Goal: Task Accomplishment & Management: Manage account settings

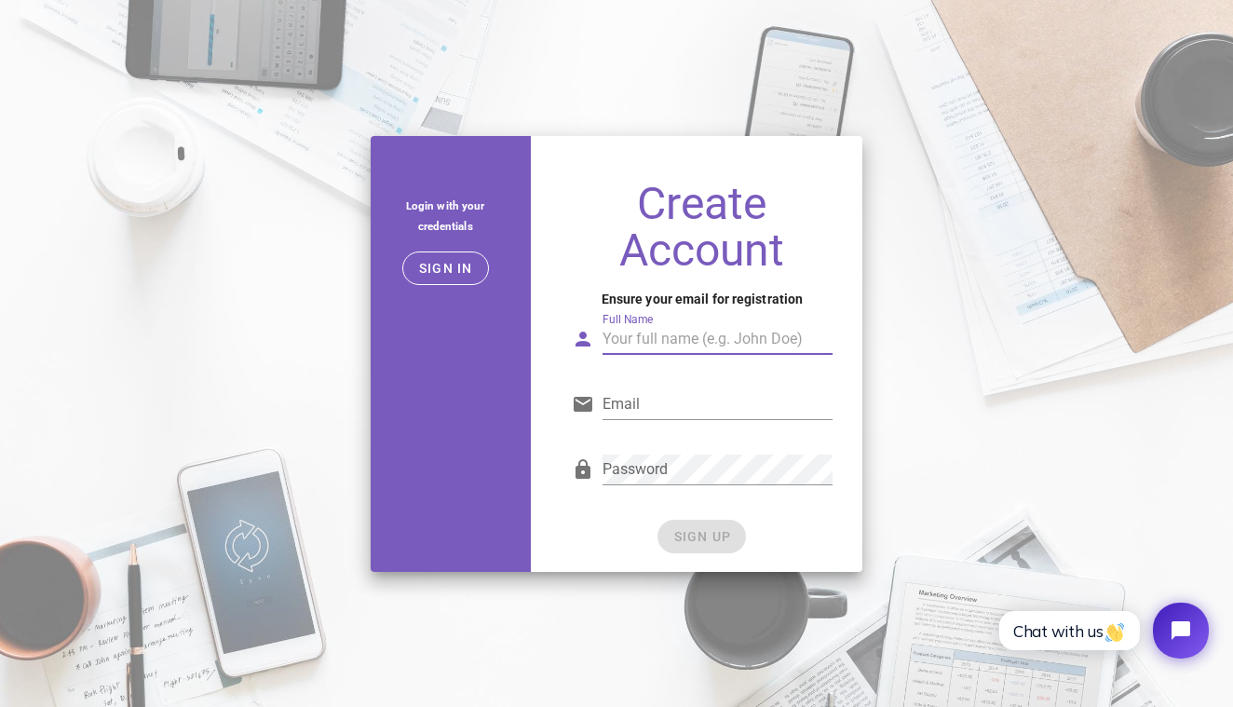
click at [636, 347] on input "Full Name" at bounding box center [718, 339] width 230 height 30
type input "[PERSON_NAME]"
type input "[EMAIL_ADDRESS][DOMAIN_NAME]"
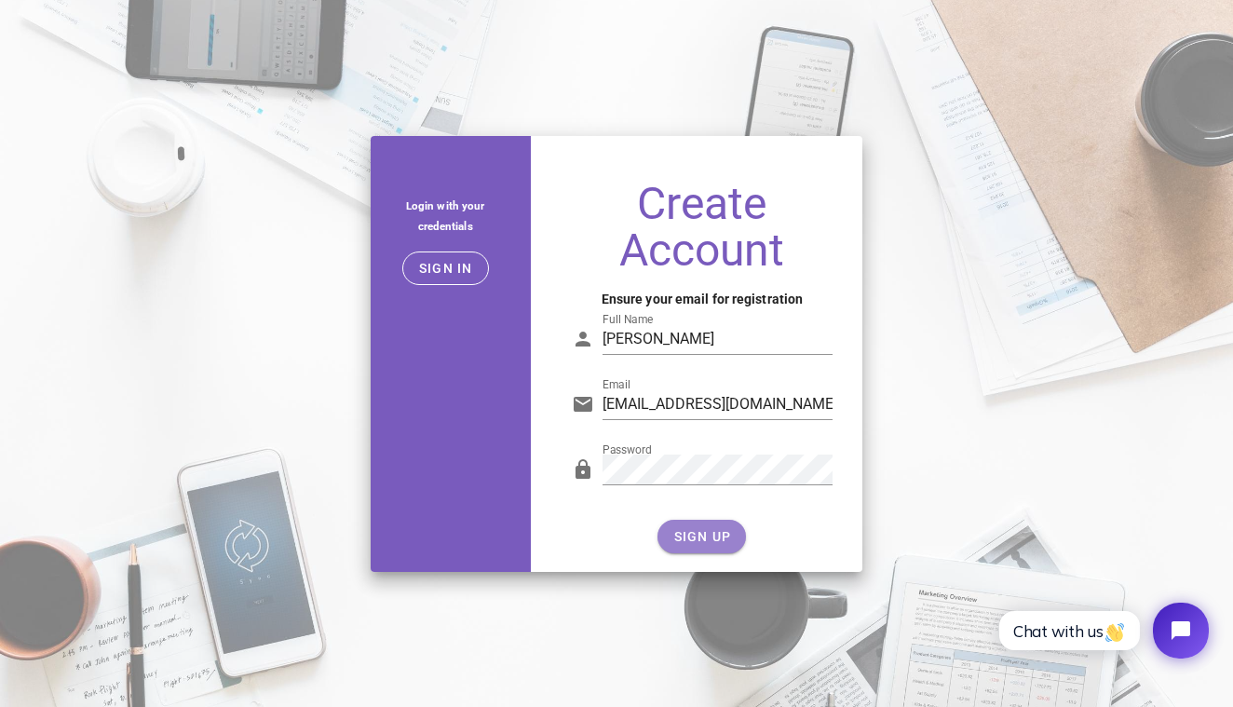
click at [691, 539] on span "SIGN UP" at bounding box center [702, 536] width 59 height 15
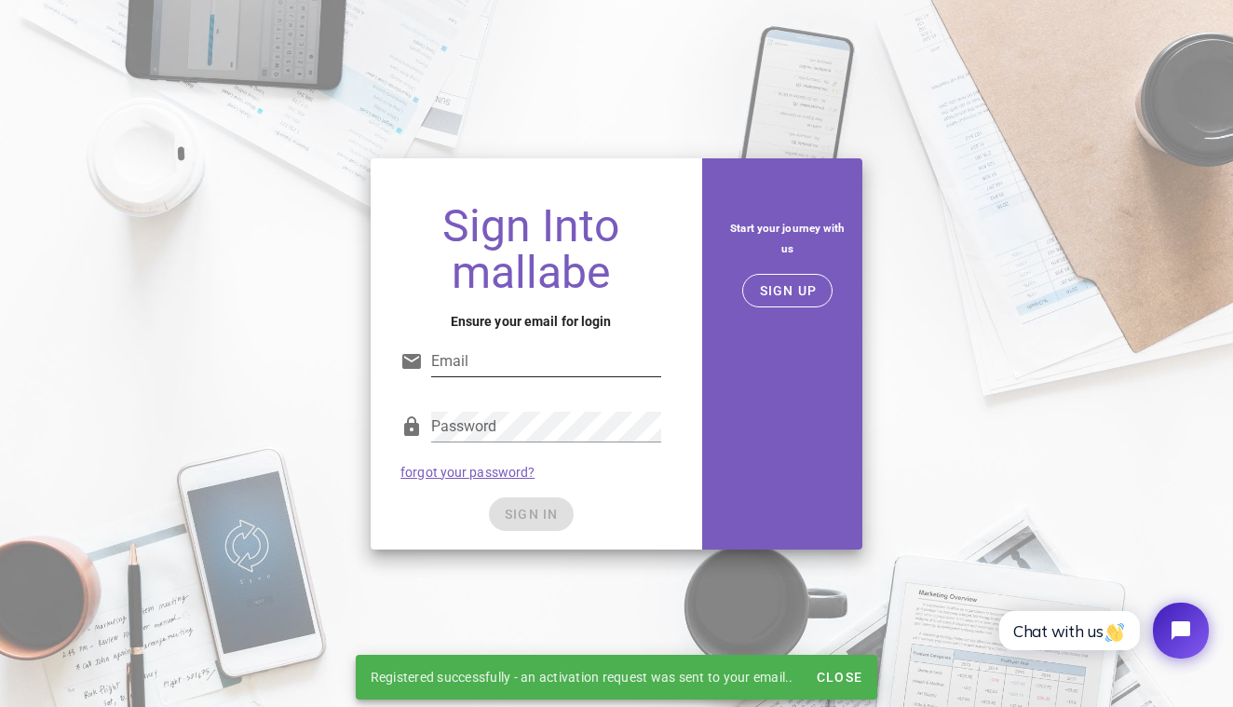
click at [494, 366] on input "Email" at bounding box center [546, 362] width 230 height 30
type input "[EMAIL_ADDRESS][DOMAIN_NAME]"
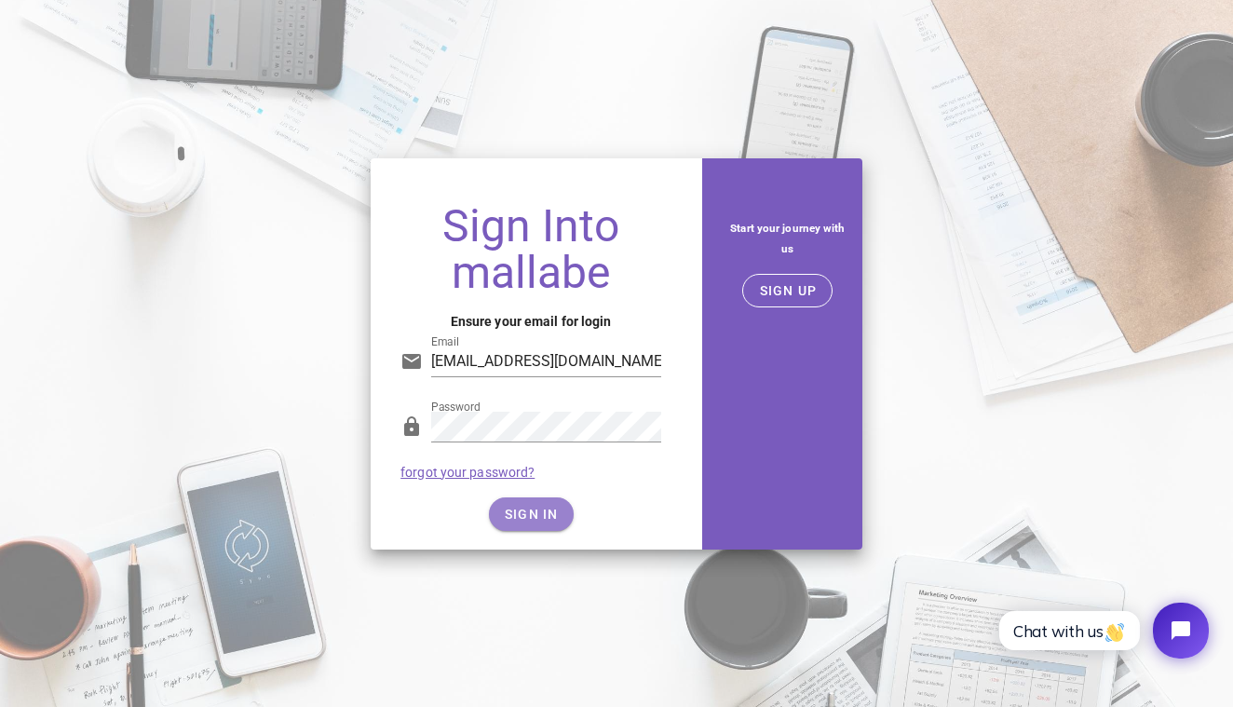
click at [511, 508] on span "SIGN IN" at bounding box center [531, 514] width 55 height 15
click at [538, 519] on span "SIGN IN" at bounding box center [531, 514] width 55 height 15
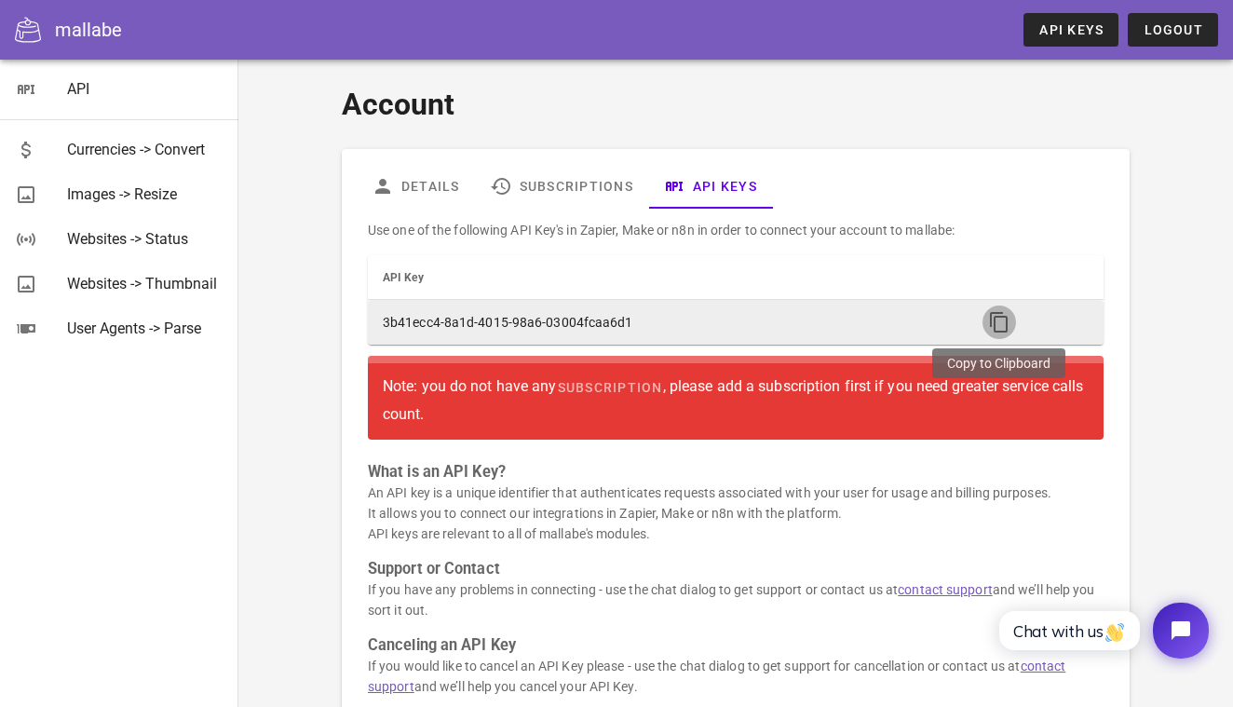
click at [999, 324] on icon "button" at bounding box center [999, 322] width 22 height 22
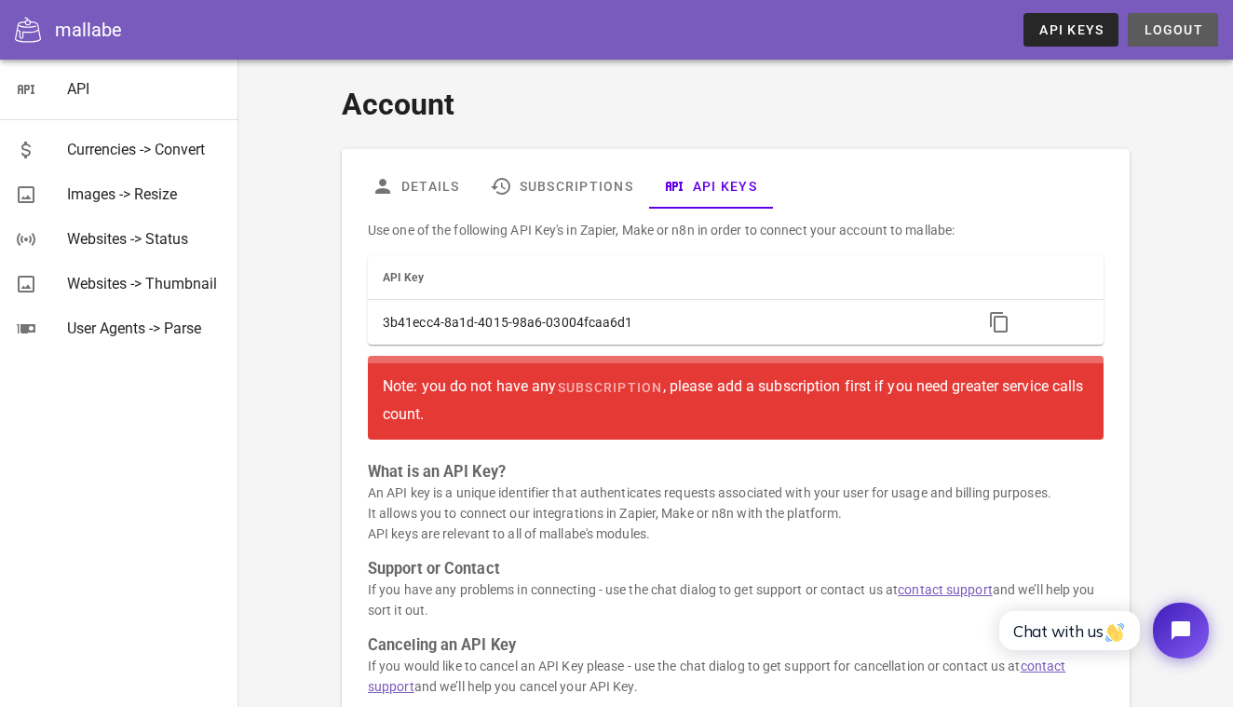
click at [1159, 34] on span "Logout" at bounding box center [1173, 29] width 61 height 15
